Goal: Task Accomplishment & Management: Manage account settings

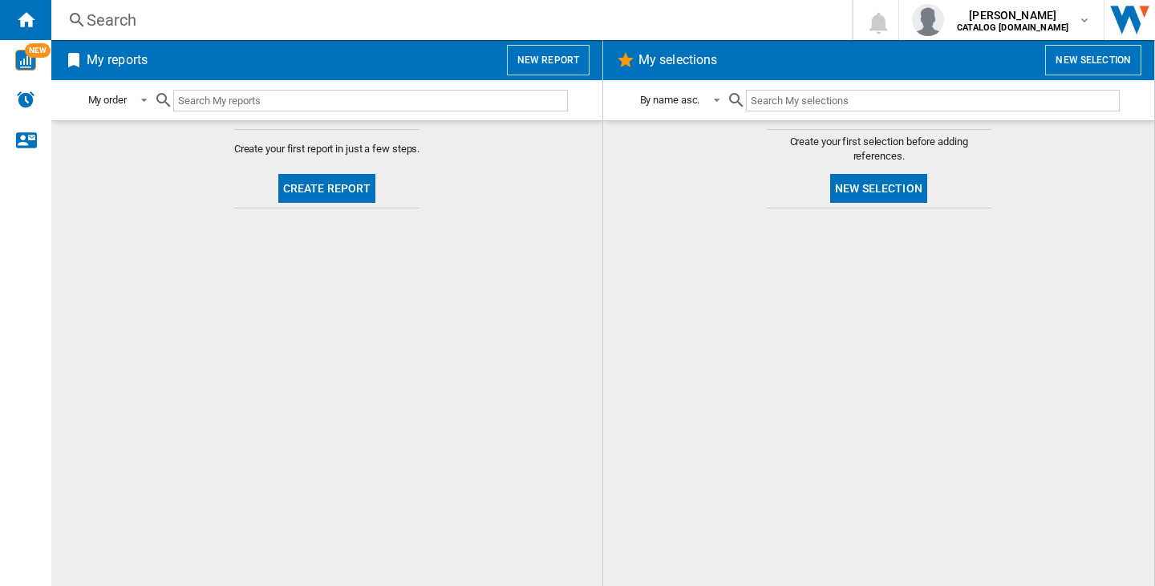
click at [880, 384] on div at bounding box center [878, 398] width 519 height 362
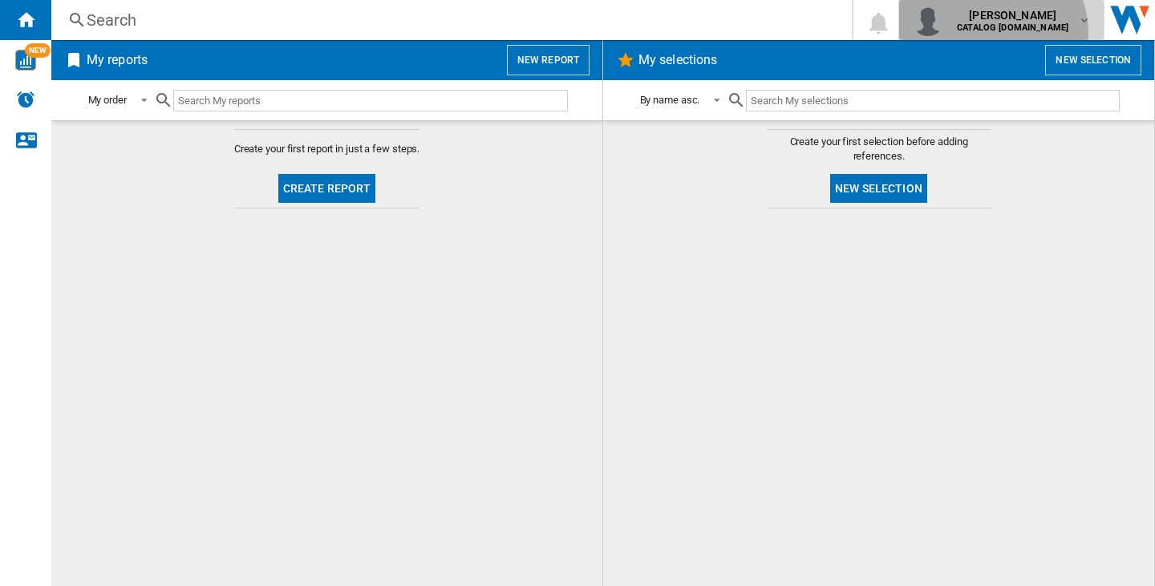
click at [1027, 32] on b "CATALOG [DOMAIN_NAME]" at bounding box center [1012, 27] width 111 height 10
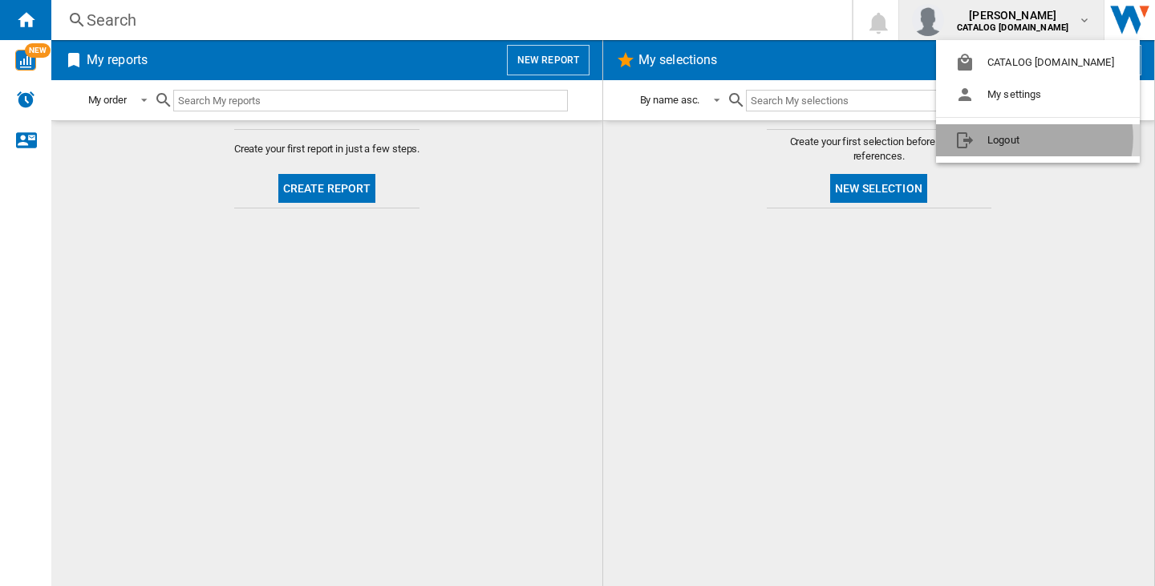
click at [1034, 138] on button "Logout" at bounding box center [1038, 140] width 204 height 32
